Goal: Communication & Community: Answer question/provide support

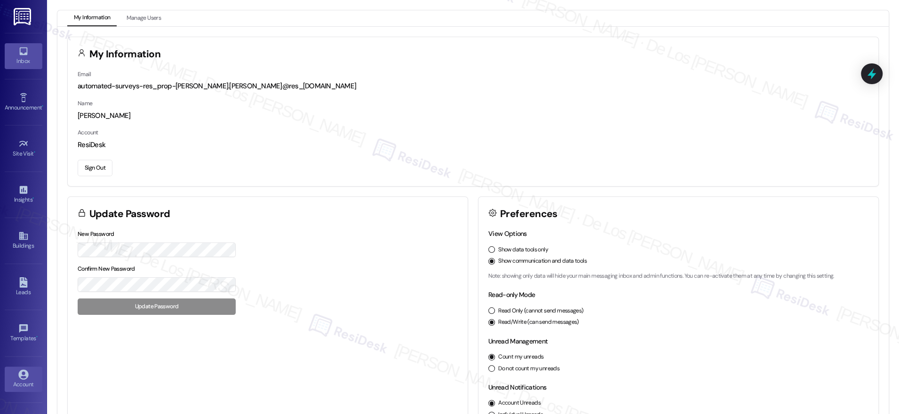
click at [26, 52] on icon at bounding box center [23, 51] width 10 height 10
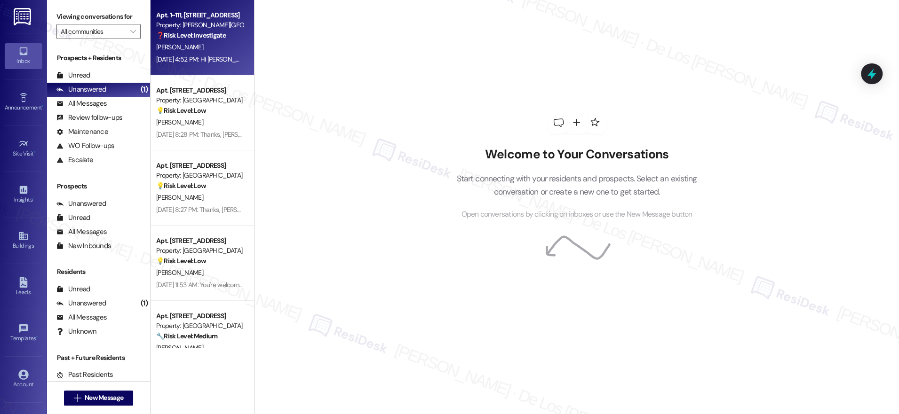
click at [190, 61] on div "[DATE] 4:52 PM: Hi [PERSON_NAME], Please disregard the previous message. Here's…" at bounding box center [497, 59] width 683 height 8
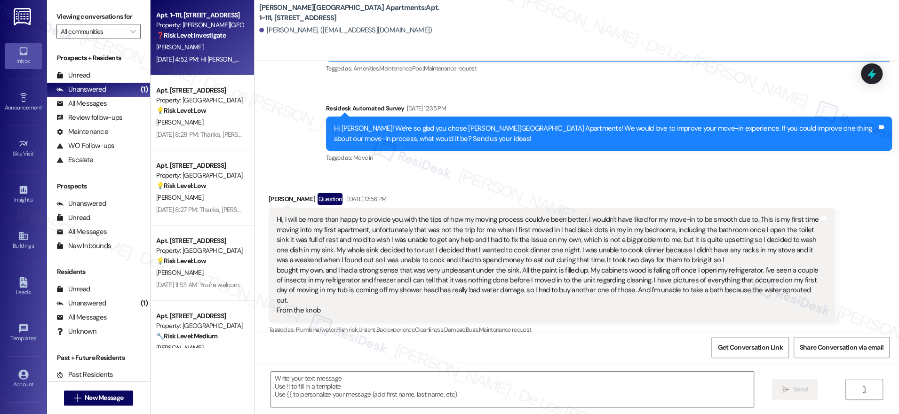
type textarea "Fetching suggested responses. Please feel free to read through the conversation…"
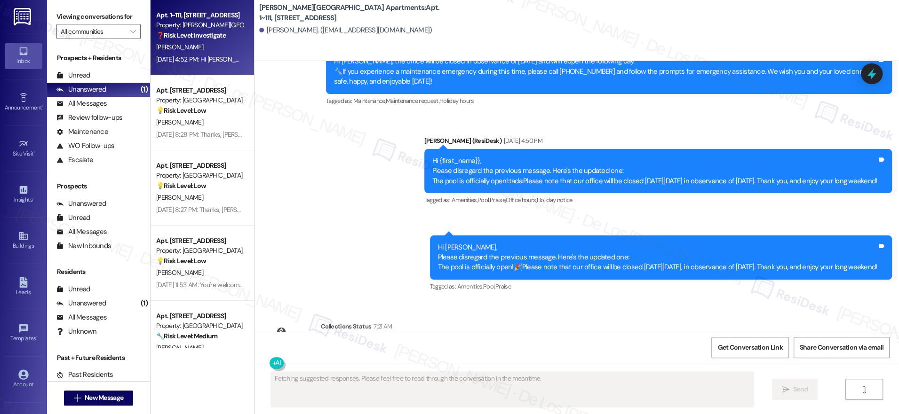
scroll to position [1275, 0]
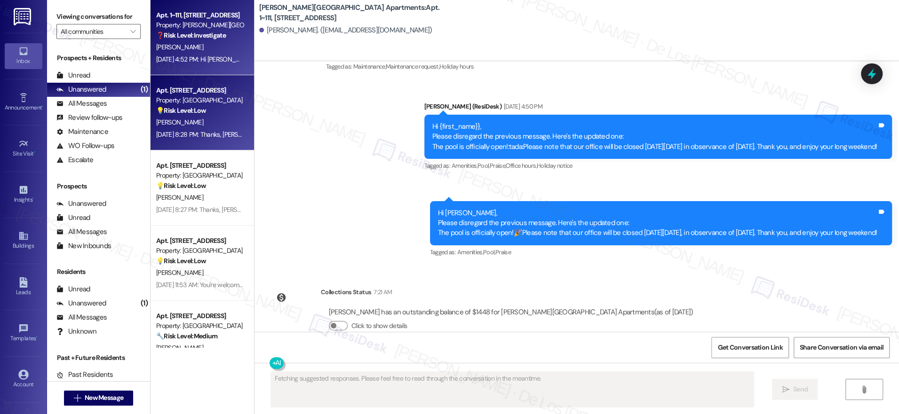
click at [209, 131] on div "[DATE] 8:28 PM: Thanks, [PERSON_NAME]! We really appreciate you sharing this in…" at bounding box center [423, 134] width 534 height 8
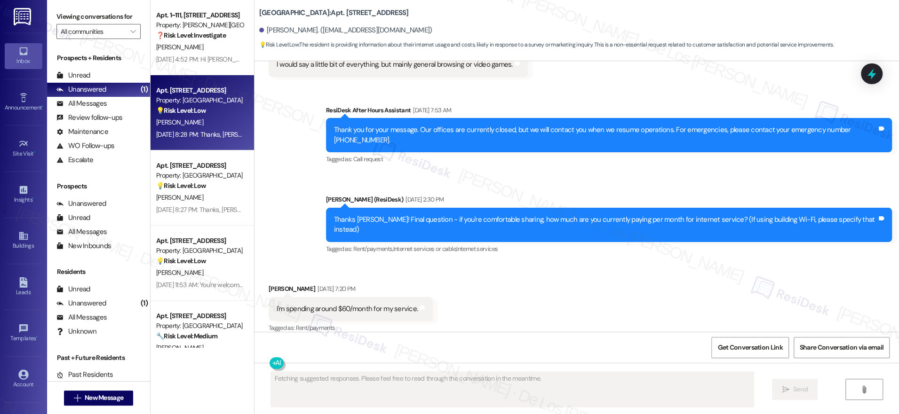
scroll to position [1277, 0]
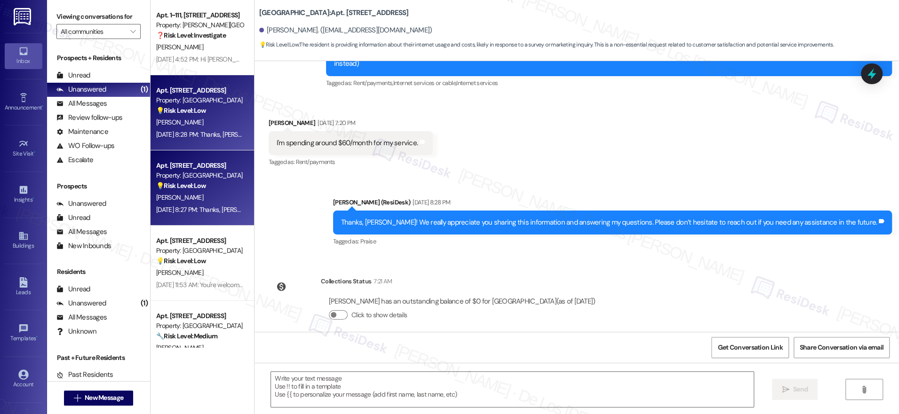
click at [213, 200] on div "[PERSON_NAME]" at bounding box center [199, 198] width 89 height 12
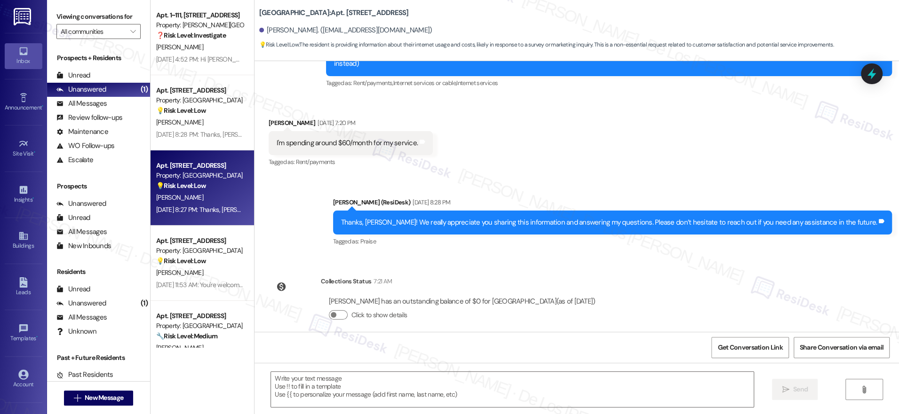
type textarea "Fetching suggested responses. Please feel free to read through the conversation…"
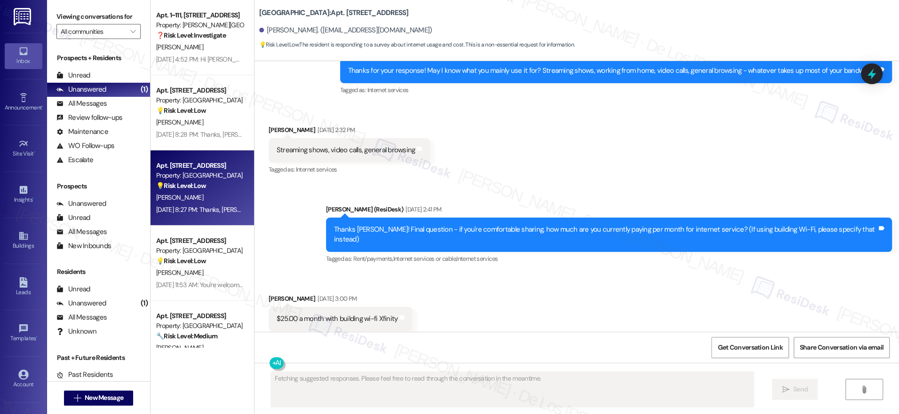
scroll to position [2000, 0]
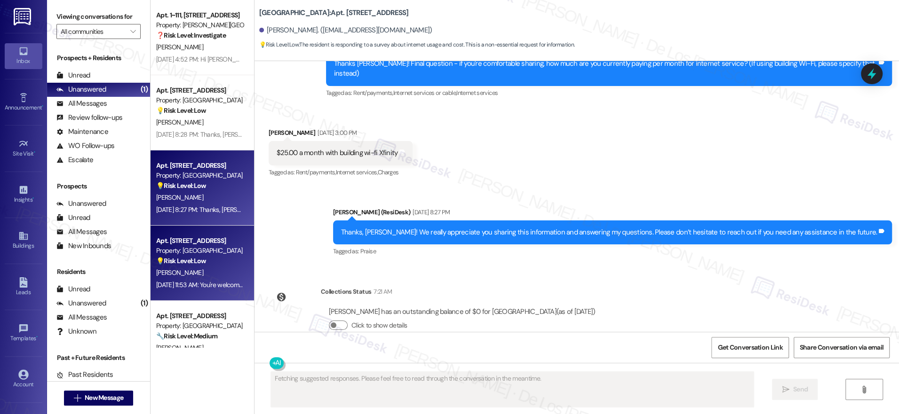
click at [239, 272] on div "Apt. [STREET_ADDRESS] Property: [GEOGRAPHIC_DATA] 💡 Risk Level: Low The residen…" at bounding box center [202, 263] width 103 height 75
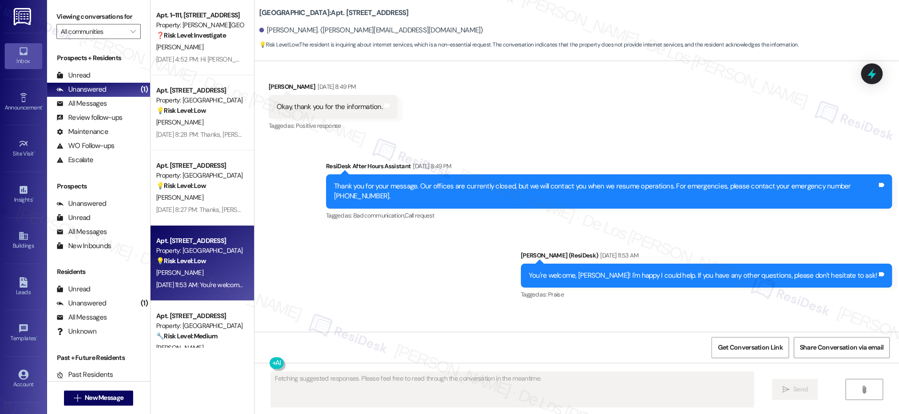
scroll to position [2965, 0]
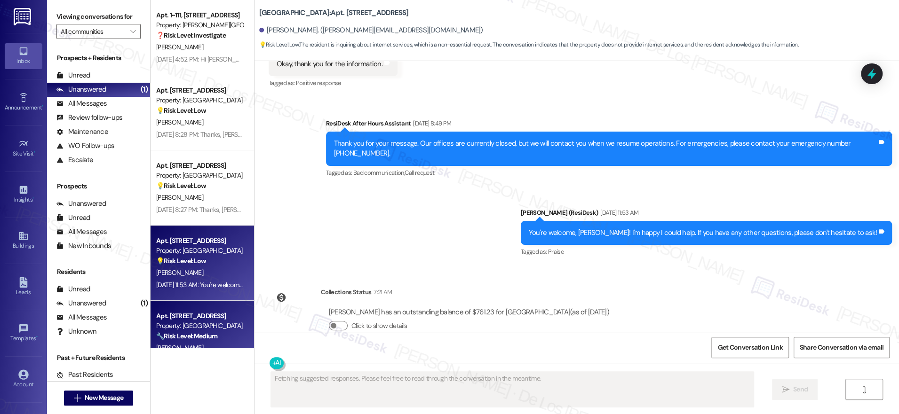
click at [209, 312] on div "Apt. [STREET_ADDRESS]" at bounding box center [199, 316] width 87 height 10
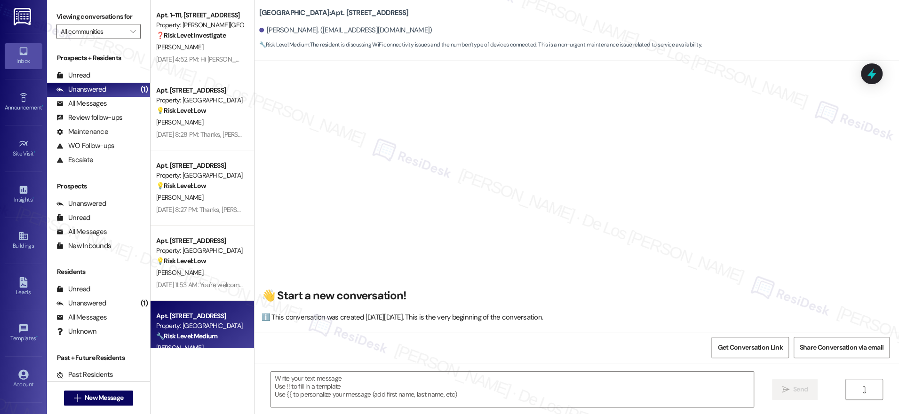
scroll to position [3210, 0]
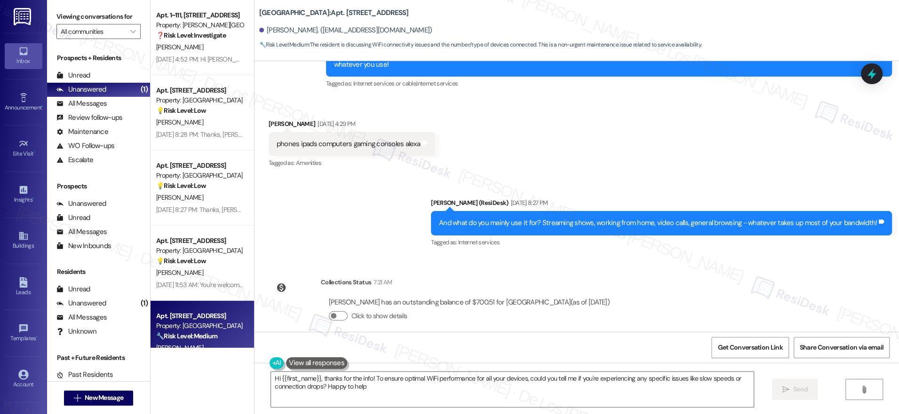
type textarea "Hi {{first_name}}, thanks for the info! To ensure optimal WiFi performance for …"
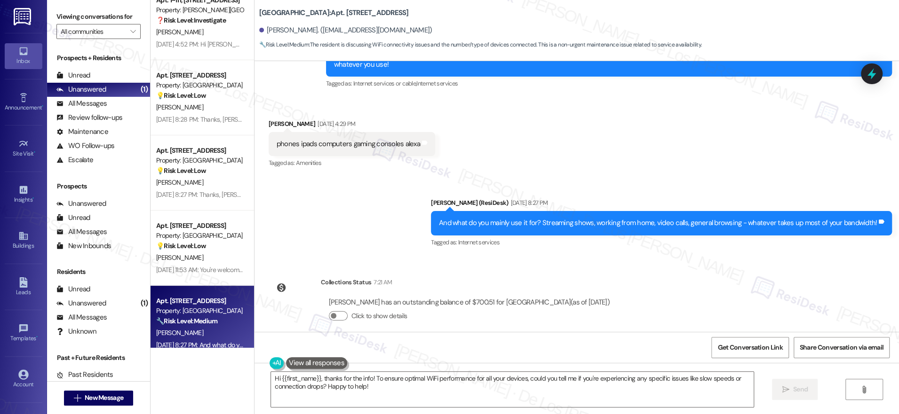
scroll to position [28, 0]
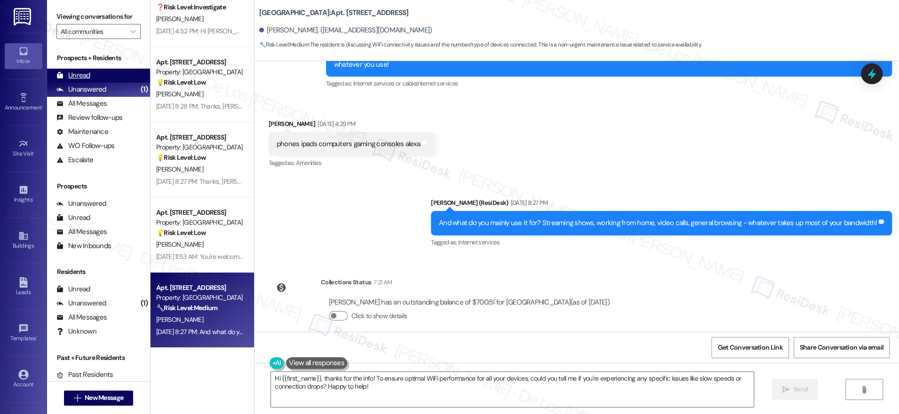
click at [112, 71] on div "Unread (0)" at bounding box center [98, 76] width 103 height 14
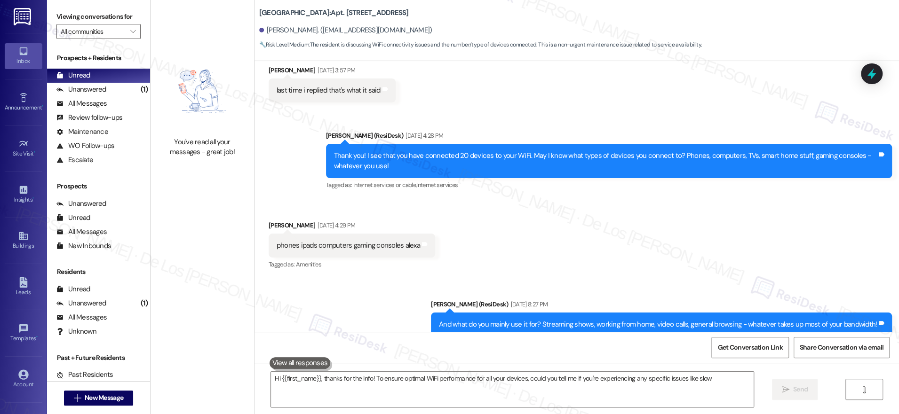
scroll to position [3044, 0]
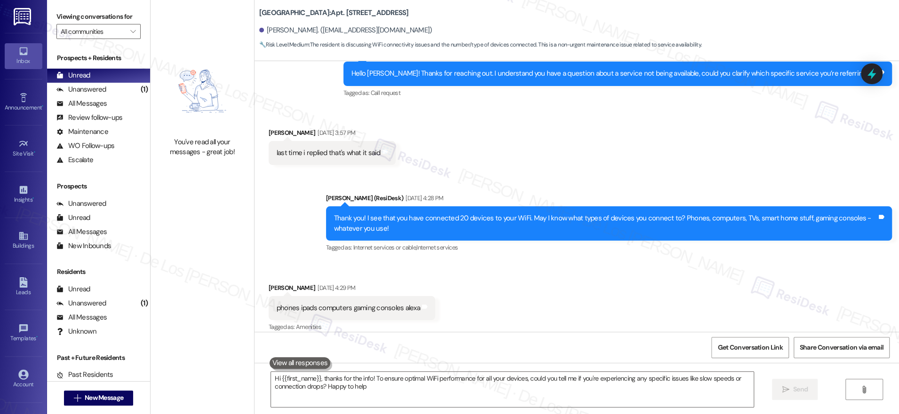
type textarea "Hi {{first_name}}, thanks for the info! To ensure optimal WiFi performance for …"
